Goal: Find specific page/section: Find specific page/section

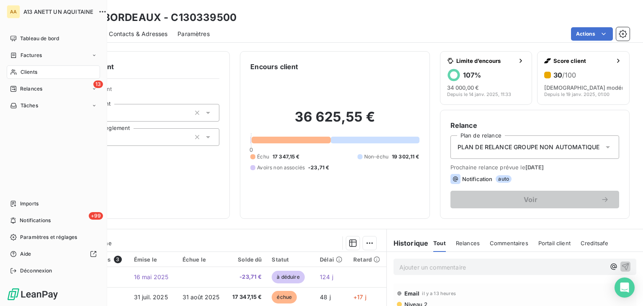
click at [21, 72] on span "Clients" at bounding box center [29, 72] width 17 height 8
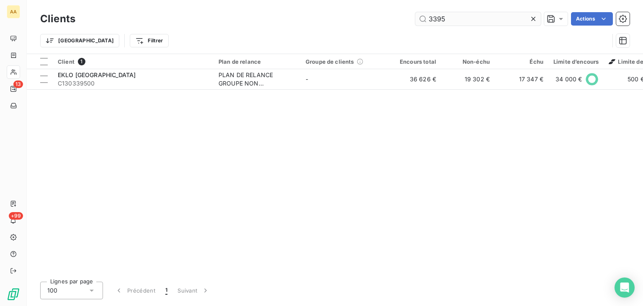
click at [450, 22] on input "3395" at bounding box center [479, 18] width 126 height 13
type input "7426"
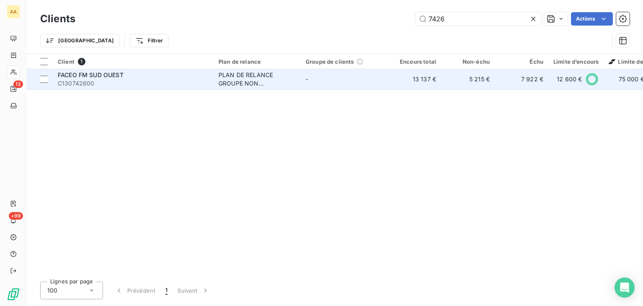
click at [70, 77] on span "FACEO FM SUD OUEST" at bounding box center [91, 74] width 66 height 7
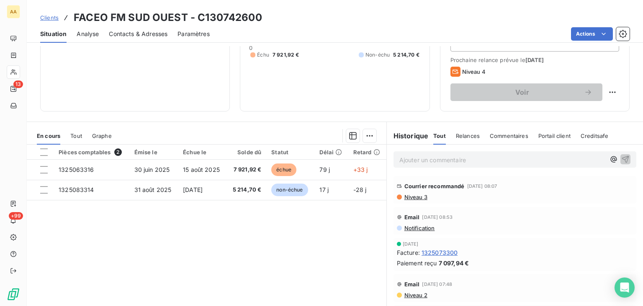
scroll to position [126, 0]
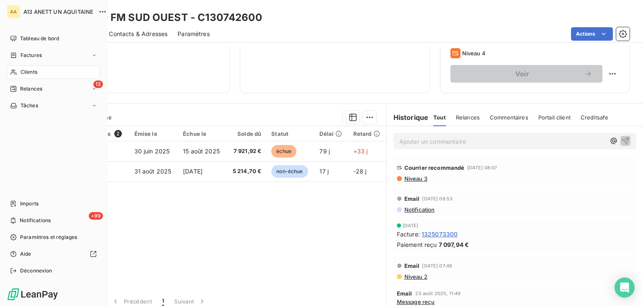
click at [24, 70] on span "Clients" at bounding box center [29, 72] width 17 height 8
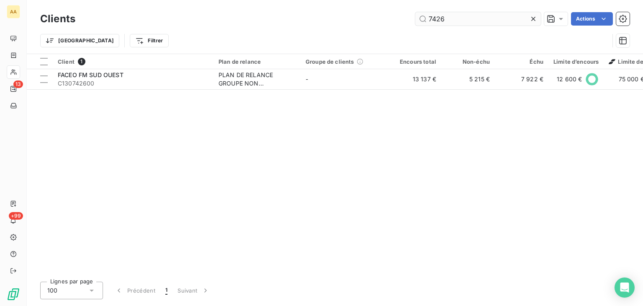
click at [461, 18] on input "7426" at bounding box center [479, 18] width 126 height 13
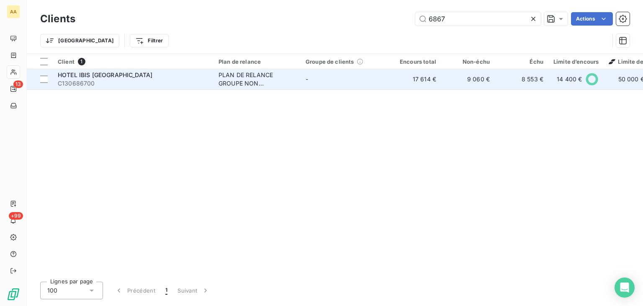
type input "6867"
click at [143, 73] on div "HOTEL IBIS [GEOGRAPHIC_DATA]" at bounding box center [133, 75] width 151 height 8
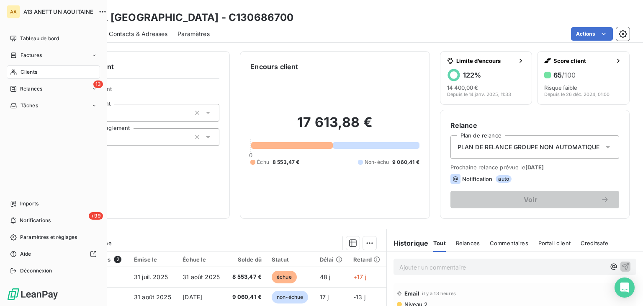
click at [17, 70] on div "Clients" at bounding box center [53, 71] width 93 height 13
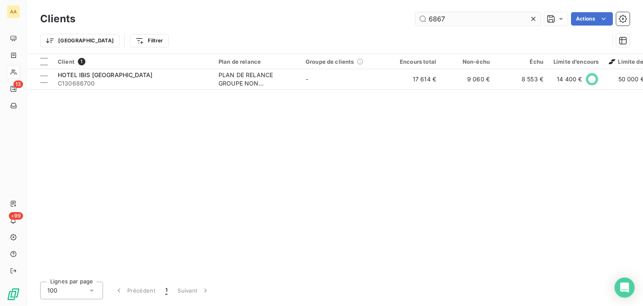
click at [453, 17] on input "6867" at bounding box center [479, 18] width 126 height 13
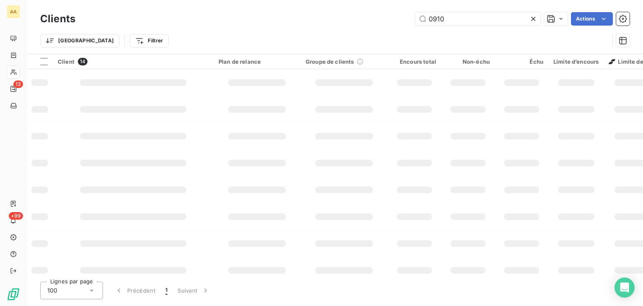
type input "0910"
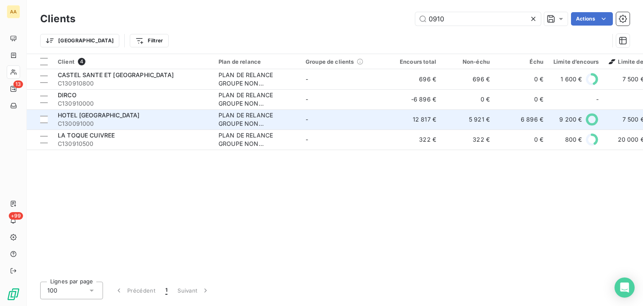
click at [109, 114] on span "HOTEL [GEOGRAPHIC_DATA]" at bounding box center [99, 114] width 82 height 7
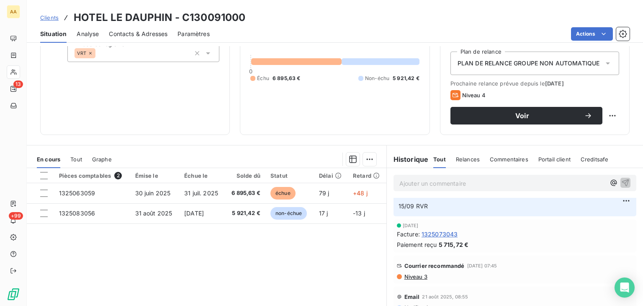
scroll to position [84, 0]
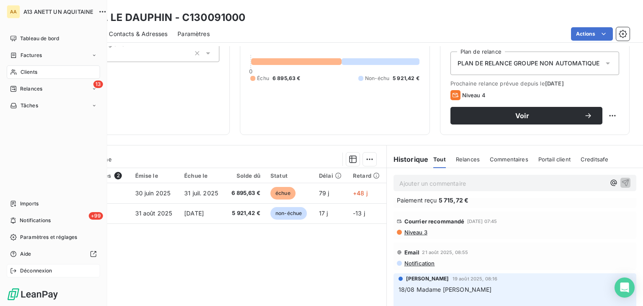
click at [52, 268] on span "Déconnexion" at bounding box center [36, 271] width 32 height 8
